Goal: Transaction & Acquisition: Purchase product/service

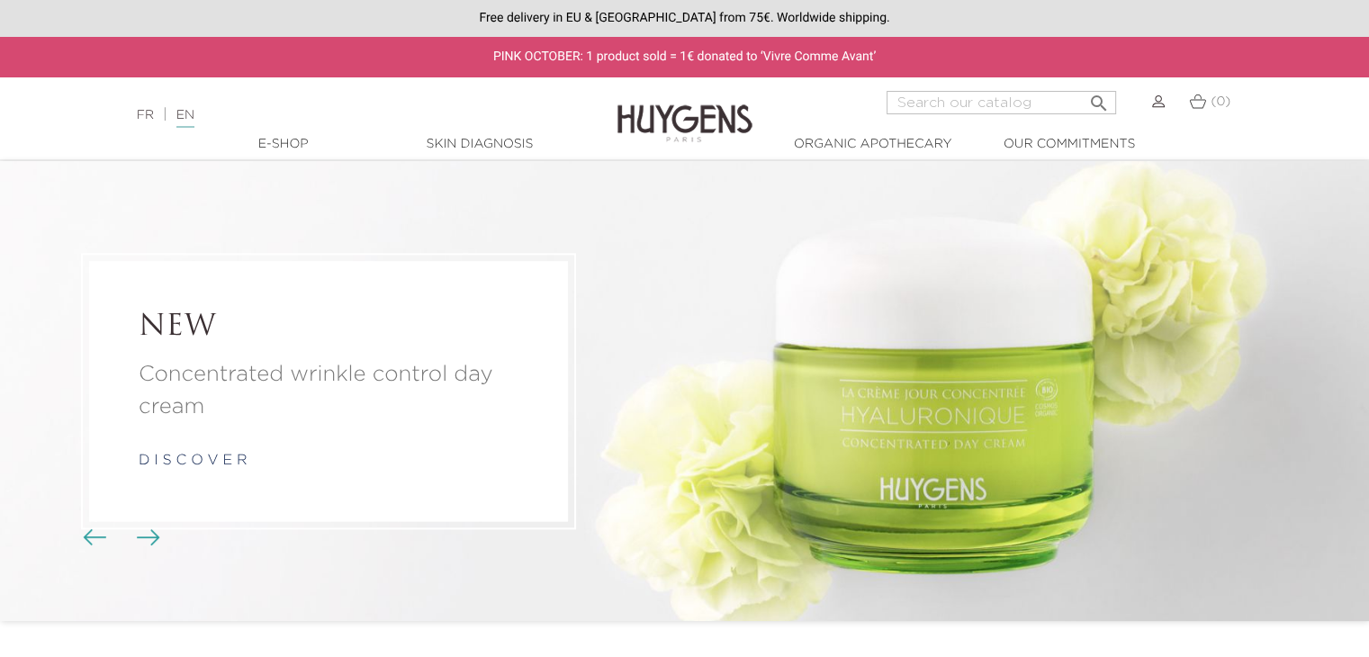
drag, startPoint x: 1175, startPoint y: 418, endPoint x: 940, endPoint y: 401, distance: 235.5
click at [969, 406] on li "NEW Concentrated wrinkle control day cream d i s c o v e r" at bounding box center [684, 391] width 1369 height 460
click at [150, 537] on img "Carousel buttons" at bounding box center [148, 537] width 23 height 16
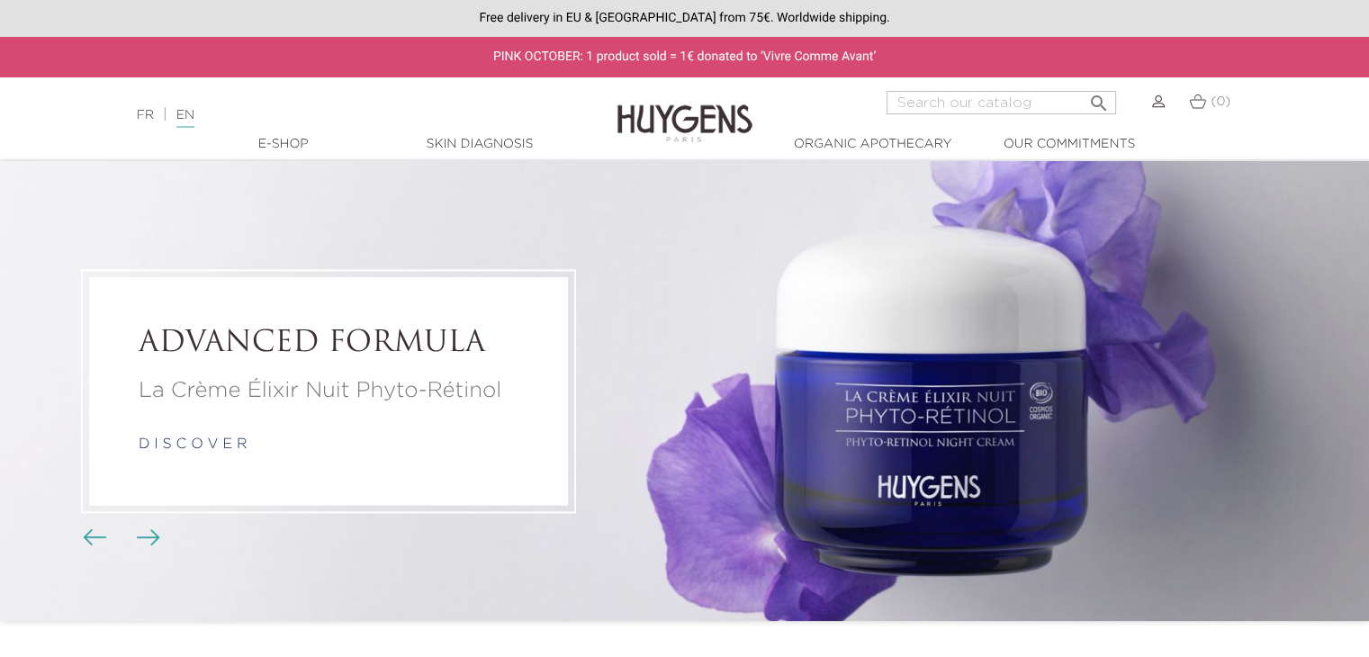
click at [148, 537] on img "Carousel buttons" at bounding box center [148, 537] width 23 height 16
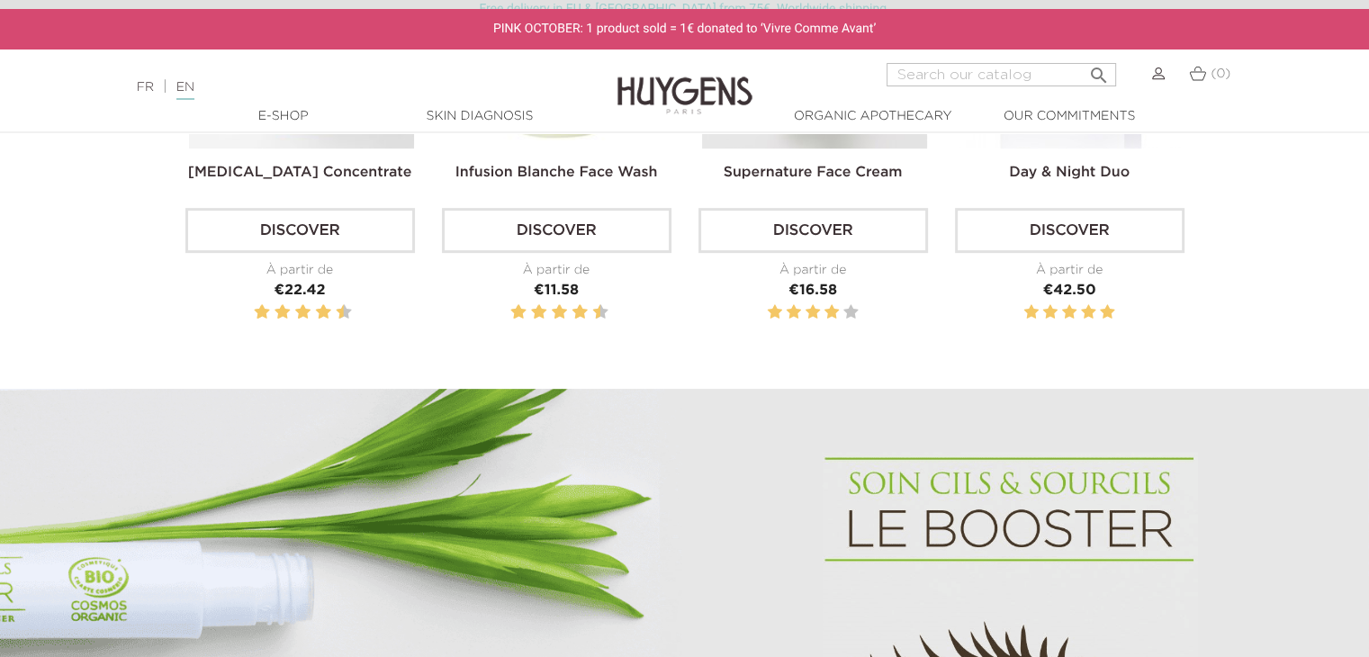
scroll to position [630, 0]
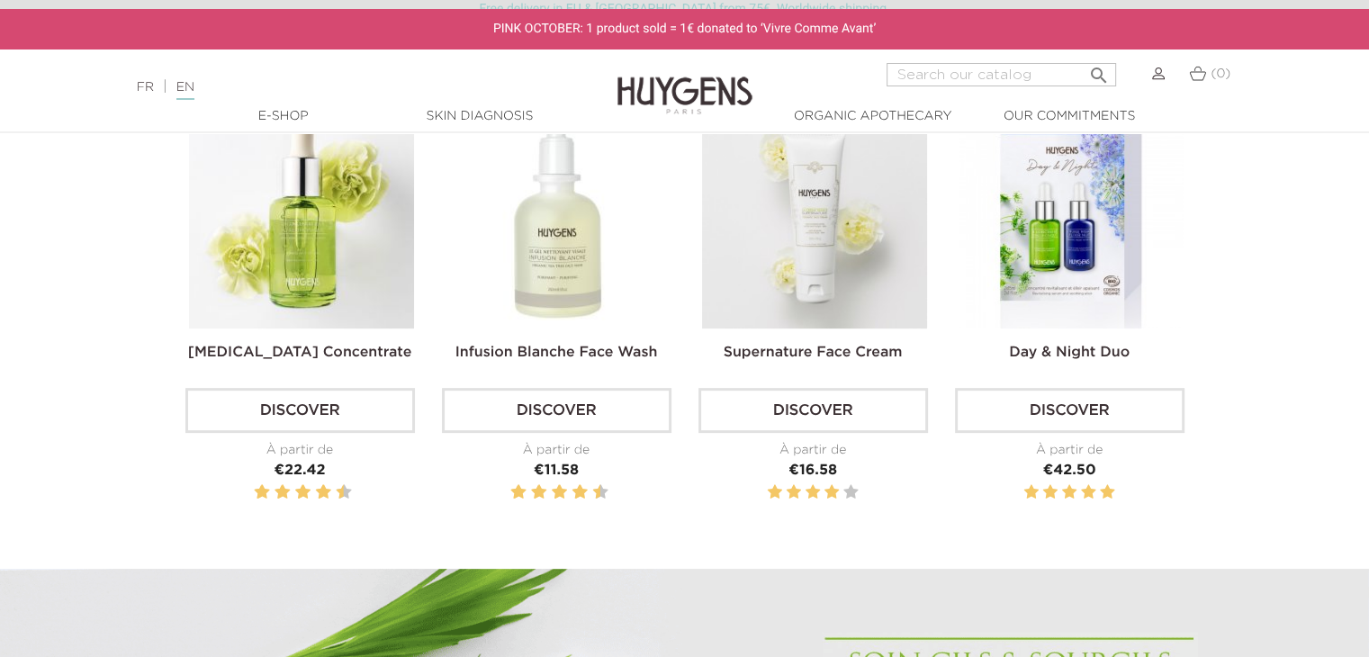
click at [302, 415] on link "Discover" at bounding box center [300, 410] width 230 height 45
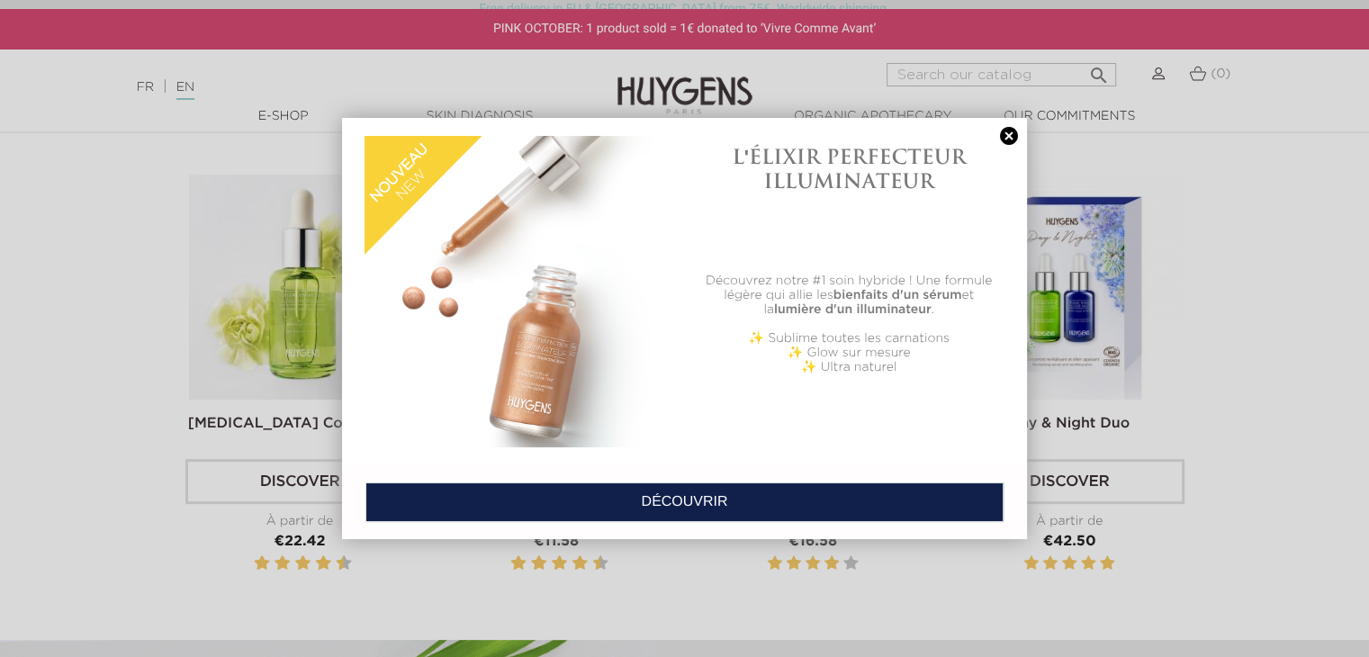
scroll to position [540, 0]
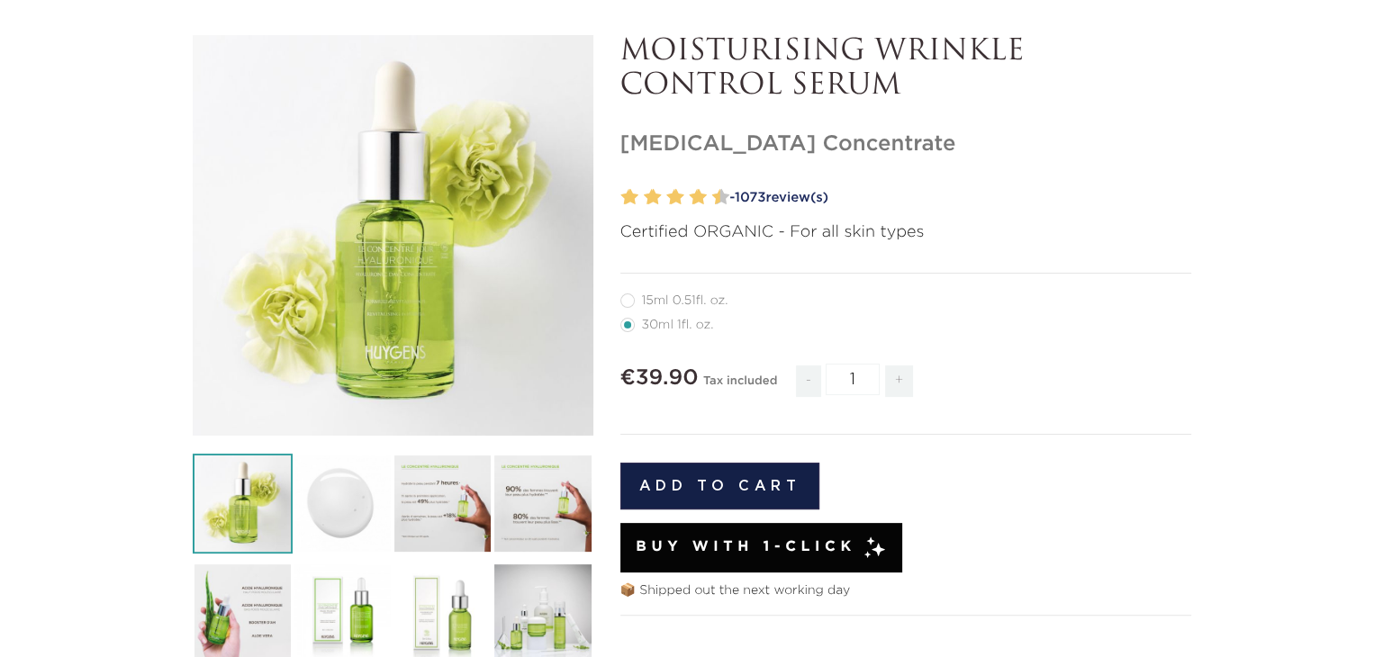
scroll to position [360, 0]
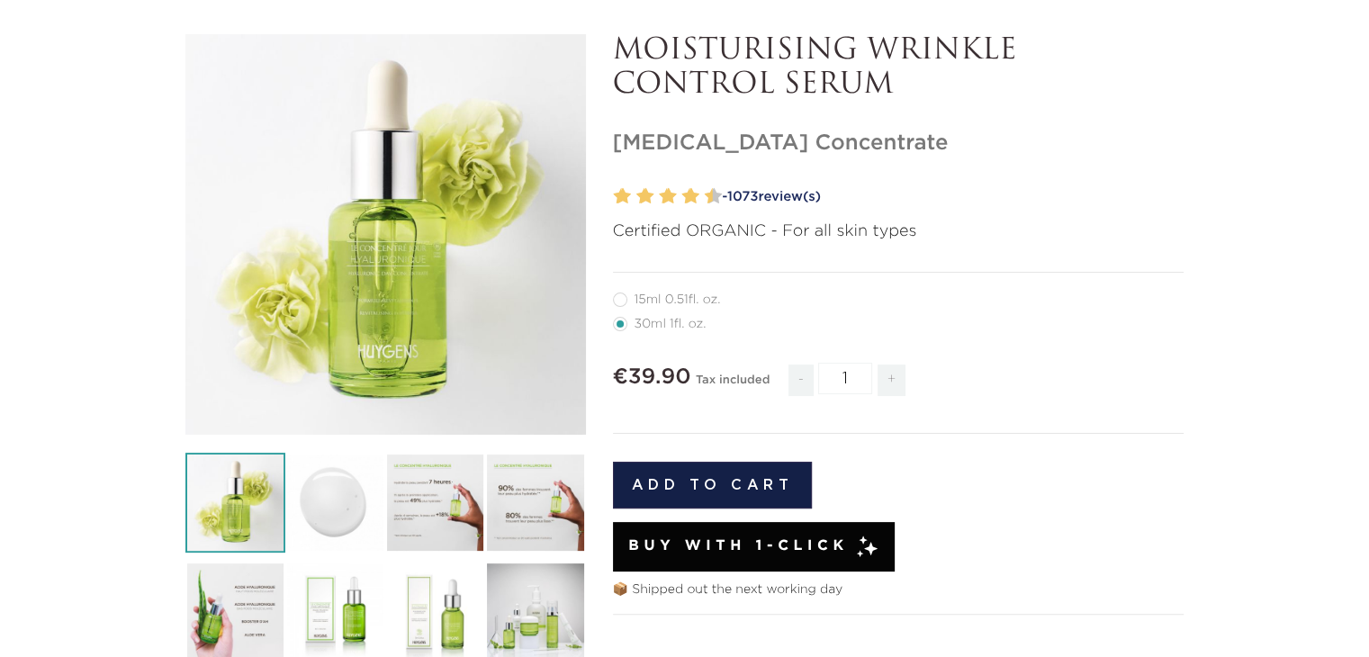
click at [378, 224] on icon "" at bounding box center [385, 235] width 90 height 90
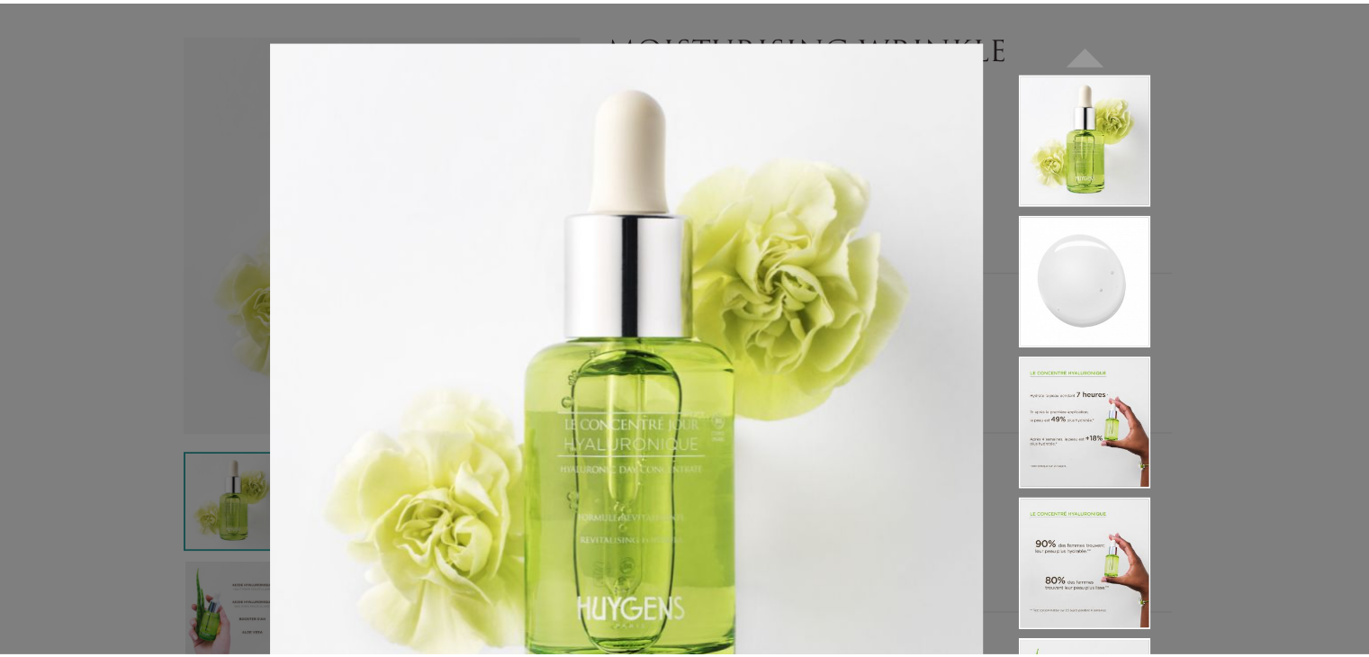
scroll to position [0, 0]
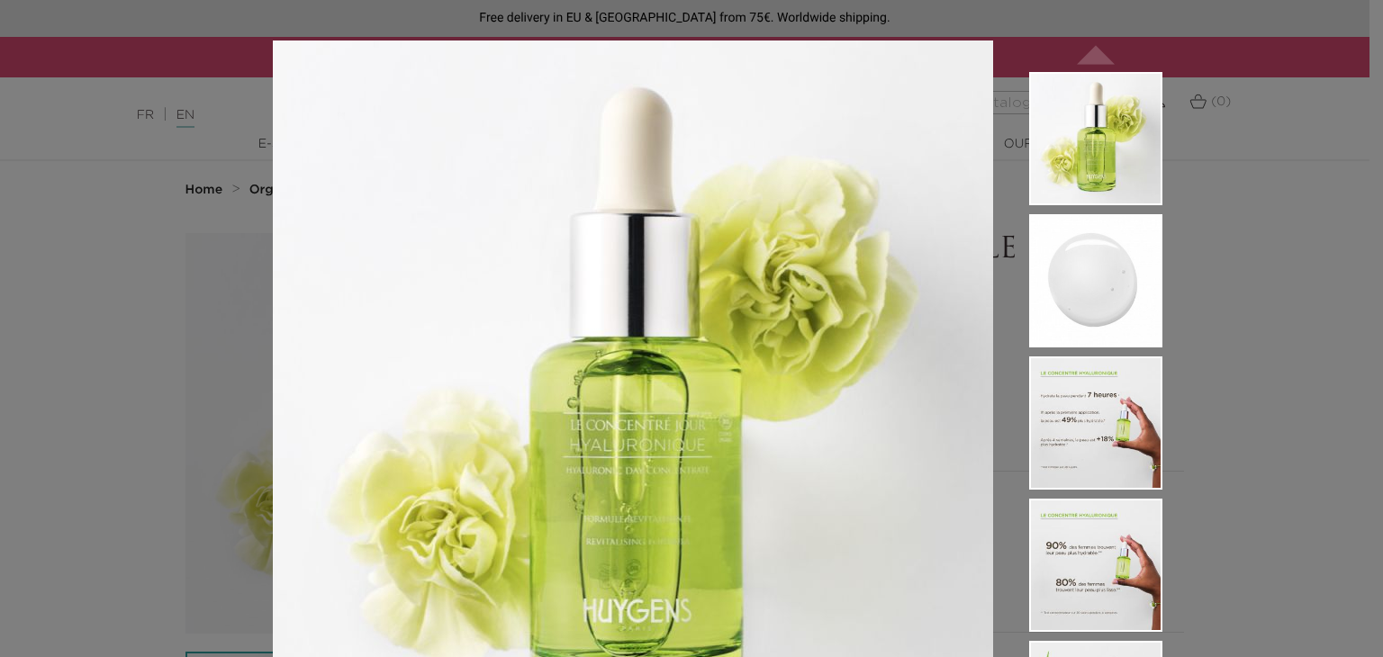
click at [1065, 249] on img at bounding box center [1095, 280] width 133 height 133
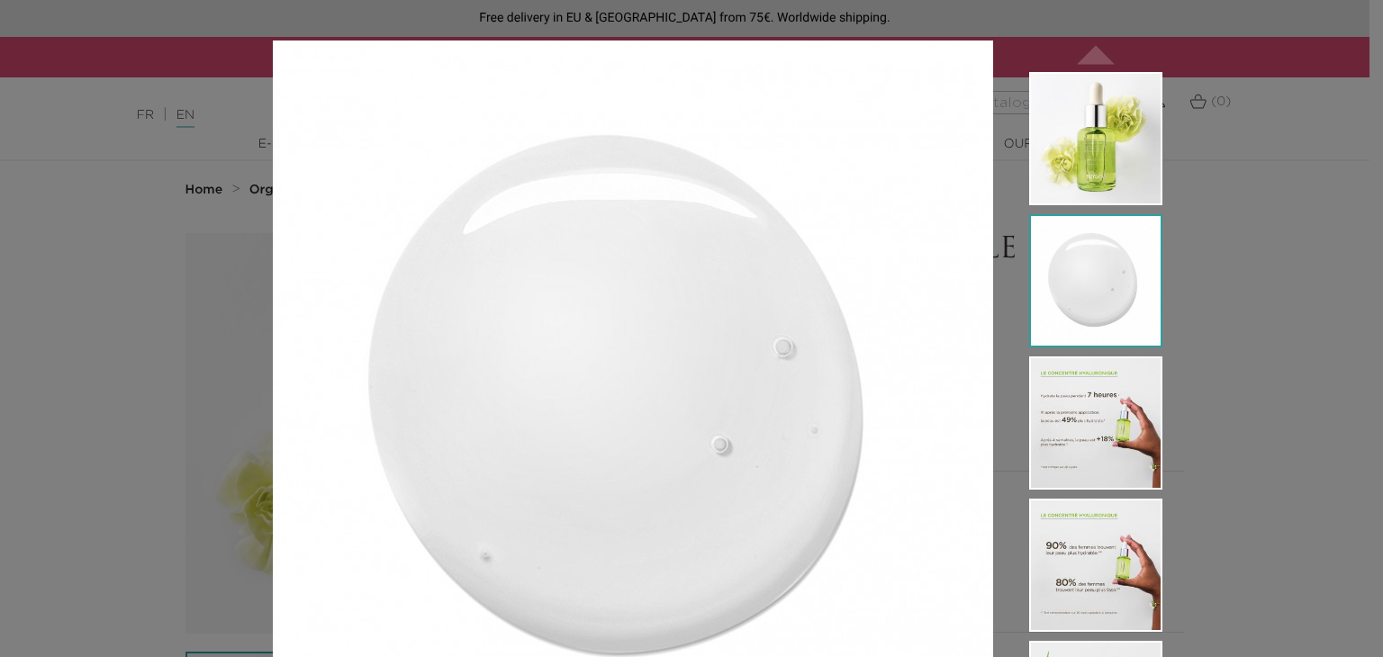
click at [1059, 357] on img at bounding box center [1095, 422] width 133 height 133
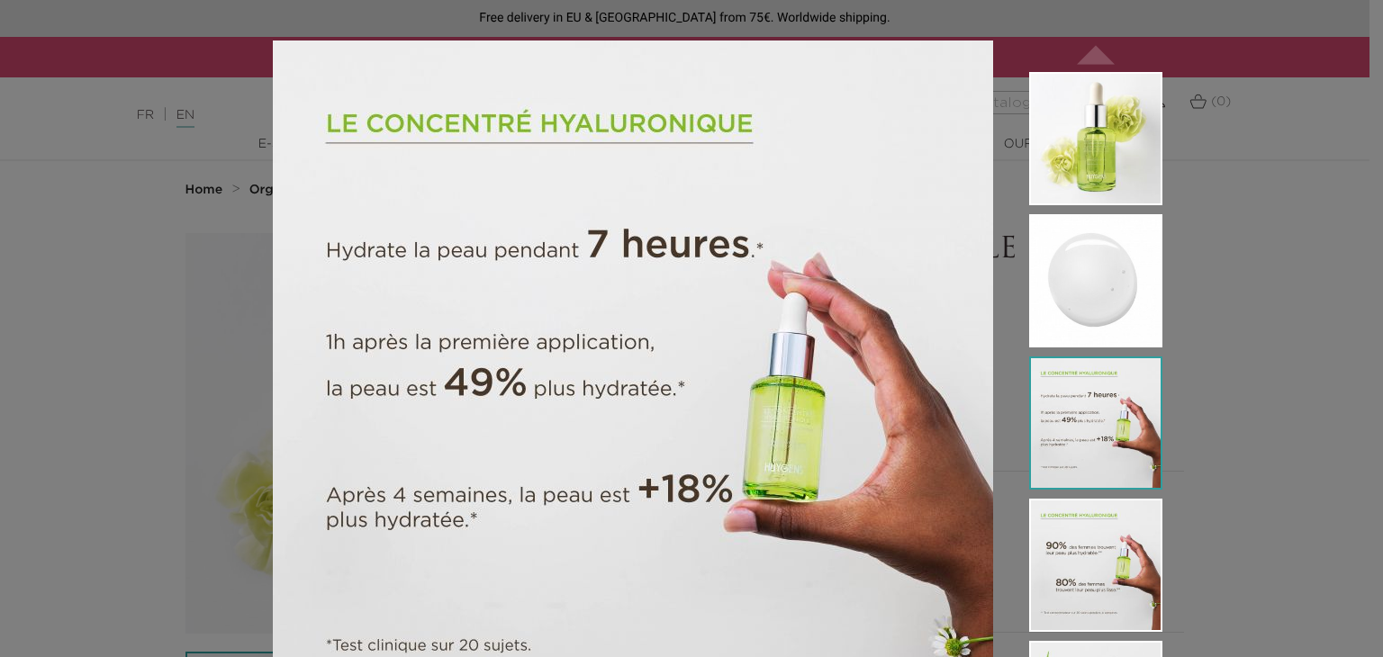
click at [1065, 436] on img at bounding box center [1095, 422] width 133 height 133
click at [1067, 490] on li at bounding box center [1095, 427] width 133 height 142
click at [1216, 236] on div "Certified ORGANIC - For all skin types " at bounding box center [691, 328] width 1383 height 657
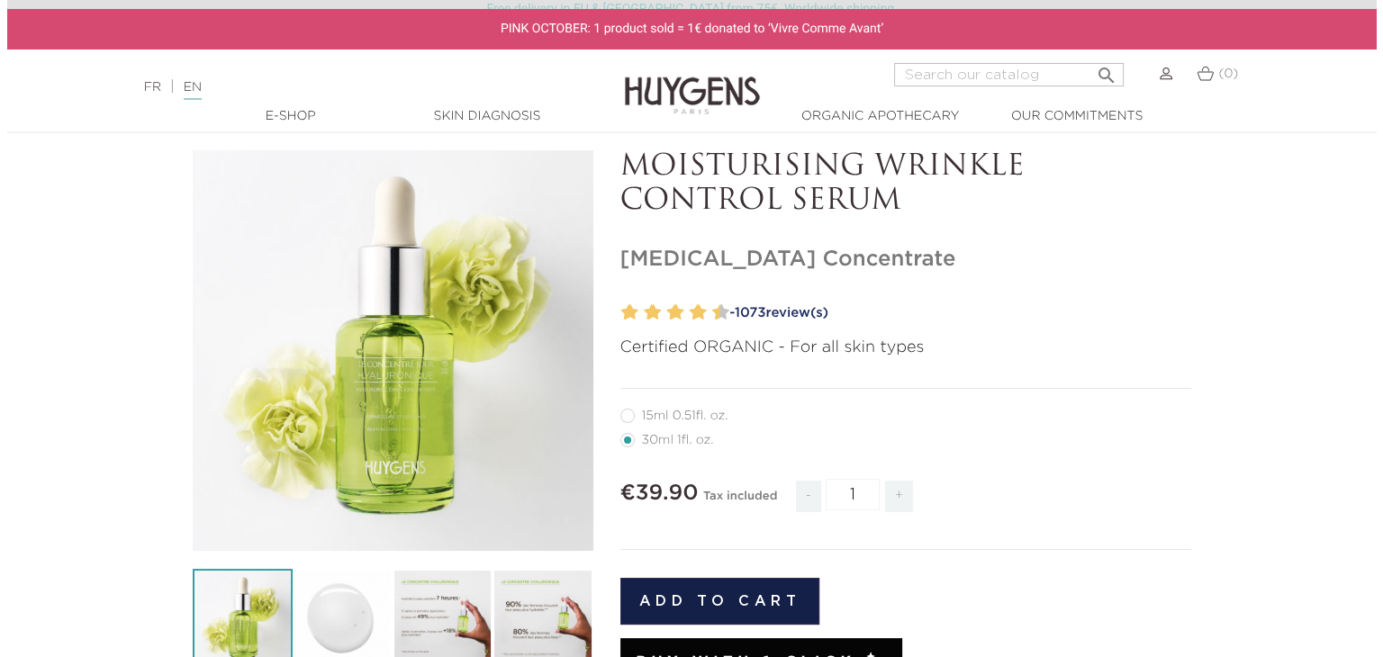
scroll to position [360, 0]
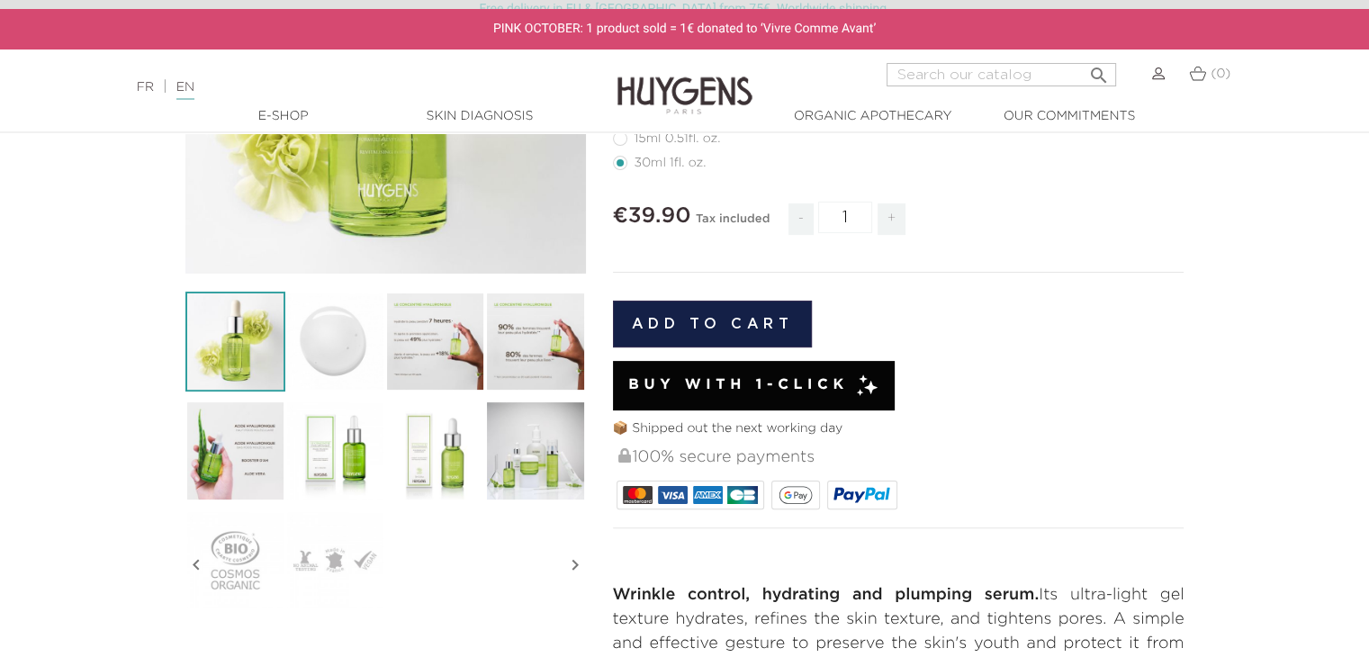
click at [889, 204] on span "+" at bounding box center [892, 219] width 29 height 32
type input "3"
click at [734, 319] on button "Add to cart" at bounding box center [713, 324] width 200 height 47
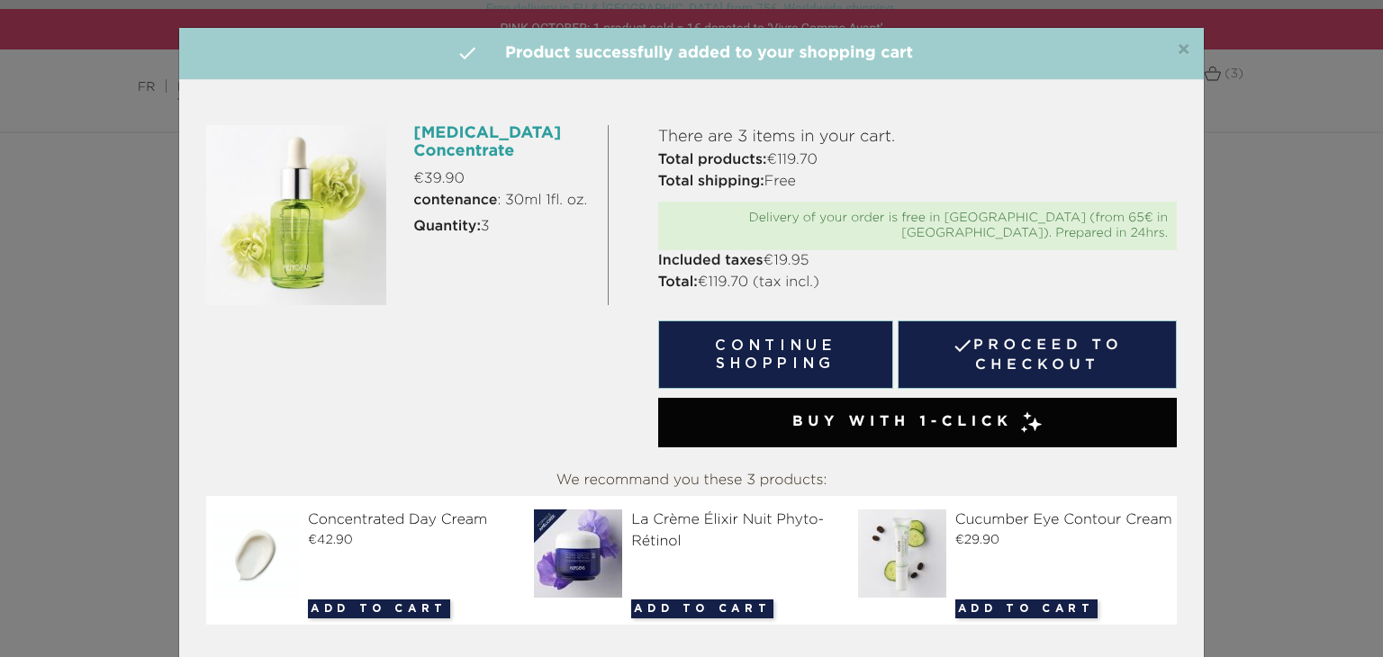
click at [1053, 336] on link " Proceed to checkout" at bounding box center [1036, 354] width 279 height 68
